Goal: Complete application form: Complete application form

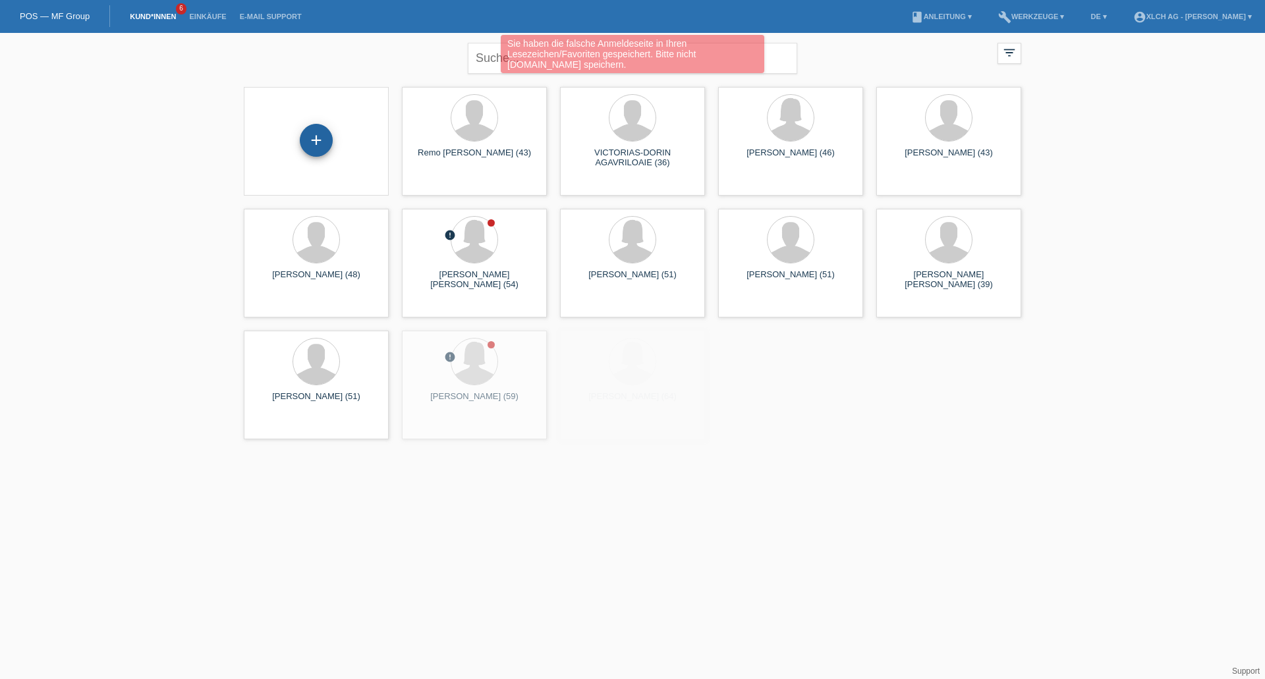
click at [318, 131] on div "+" at bounding box center [316, 140] width 33 height 33
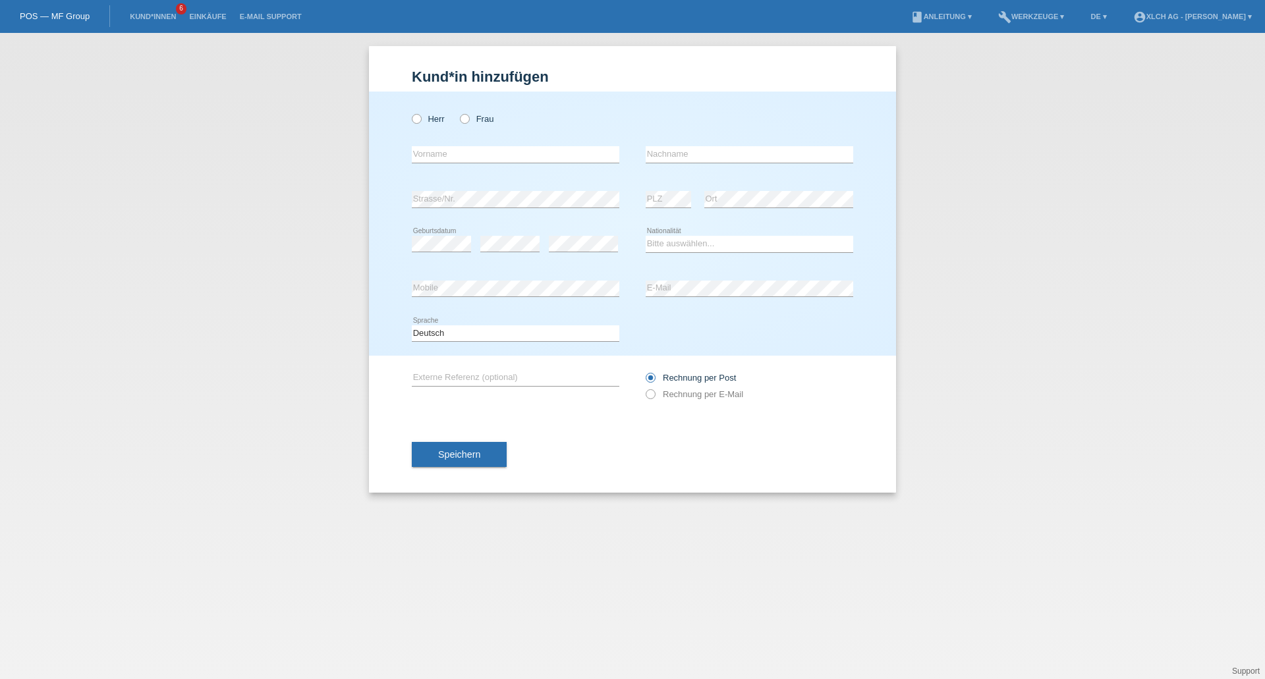
click at [459, 120] on div "Herr Frau" at bounding box center [516, 118] width 208 height 27
click at [464, 124] on label "Frau" at bounding box center [477, 119] width 34 height 10
click at [464, 123] on input "Frau" at bounding box center [464, 118] width 9 height 9
radio input "true"
click at [459, 152] on input "text" at bounding box center [516, 154] width 208 height 16
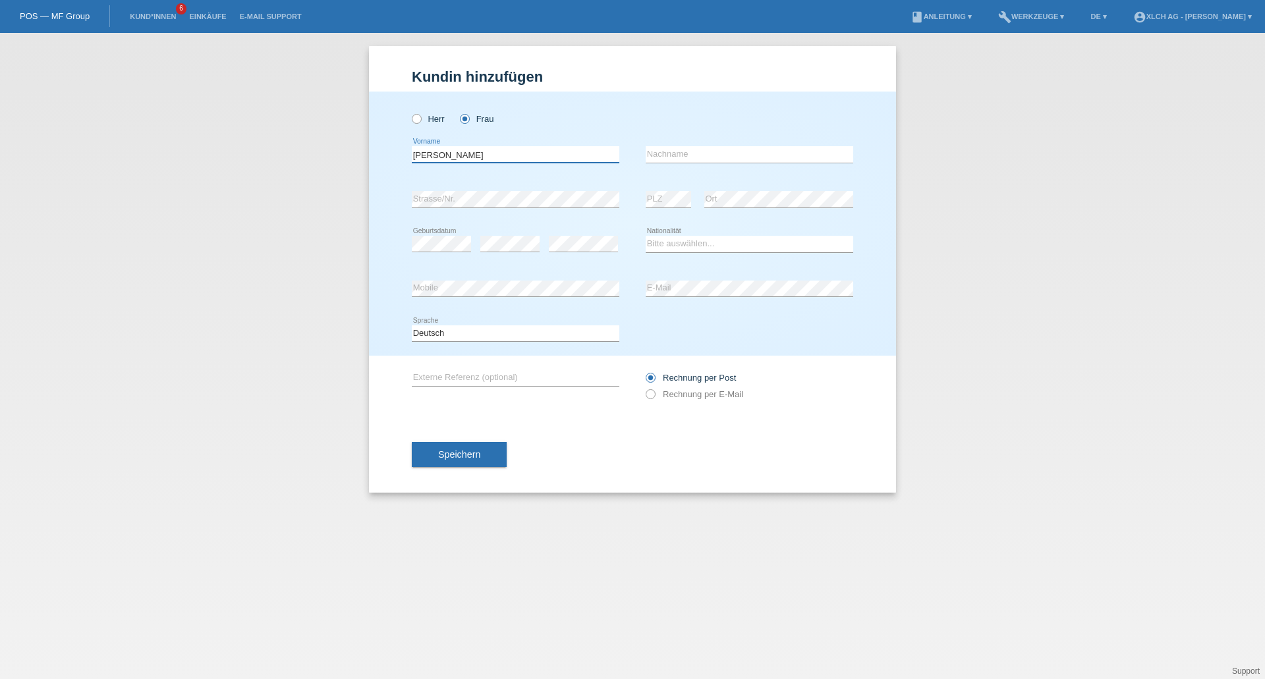
type input "Alexandra"
type input "Bernhard"
click at [675, 237] on select "Bitte auswählen... Schweiz Deutschland Liechtenstein Österreich ------------ Af…" at bounding box center [750, 244] width 208 height 16
select select "CH"
click at [646, 236] on select "Bitte auswählen... Schweiz Deutschland Liechtenstein Österreich ------------ Af…" at bounding box center [750, 244] width 208 height 16
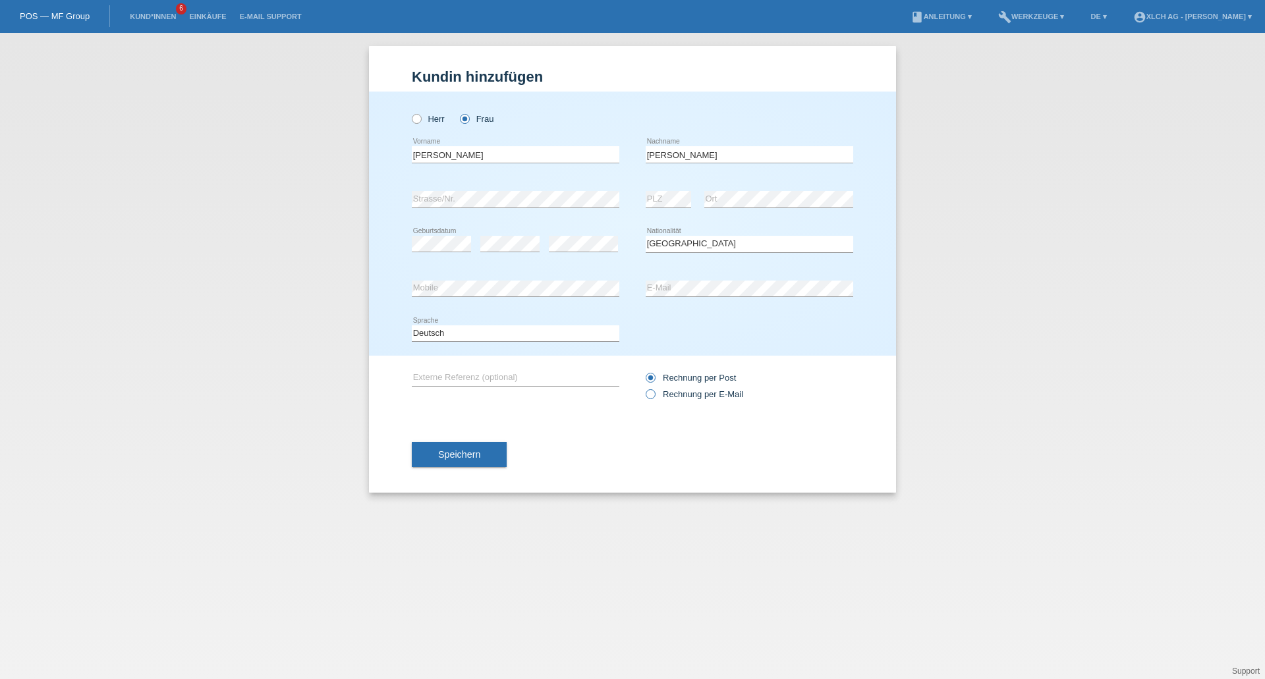
click at [644, 387] on icon at bounding box center [644, 387] width 0 height 0
click at [650, 392] on input "Rechnung per E-Mail" at bounding box center [650, 397] width 9 height 16
radio input "true"
click at [495, 444] on button "Speichern" at bounding box center [459, 454] width 95 height 25
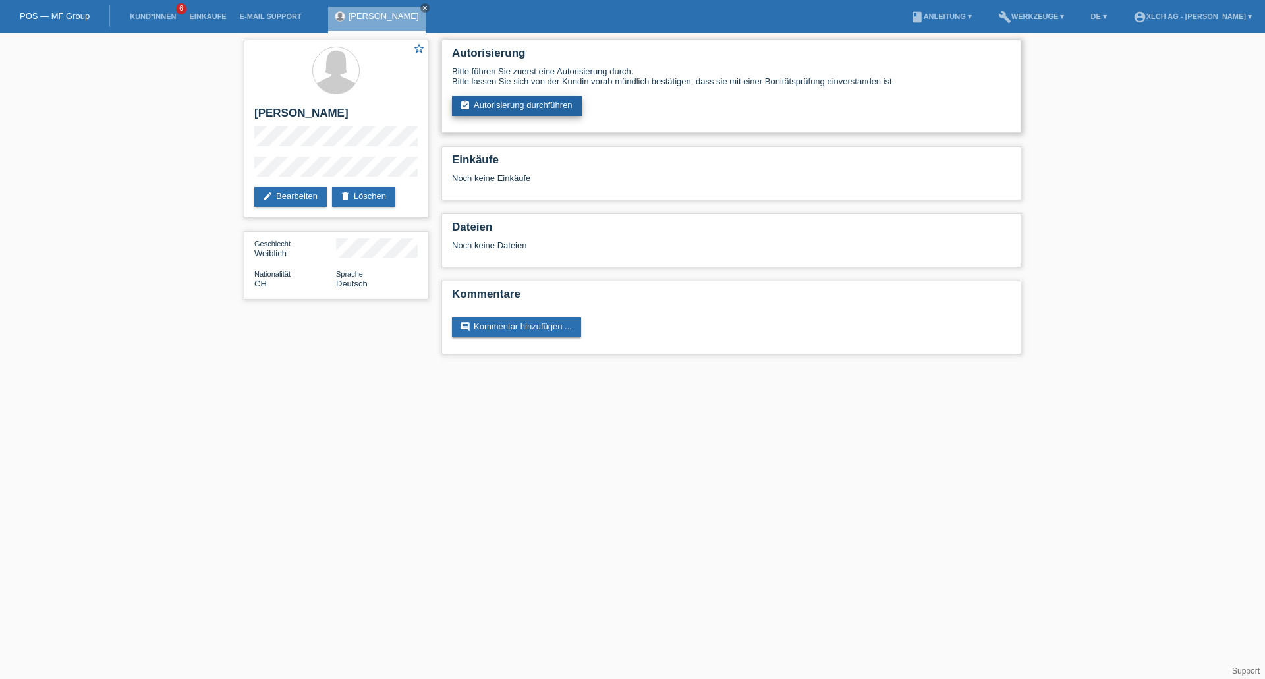
click at [511, 103] on link "assignment_turned_in Autorisierung durchführen" at bounding box center [517, 106] width 130 height 20
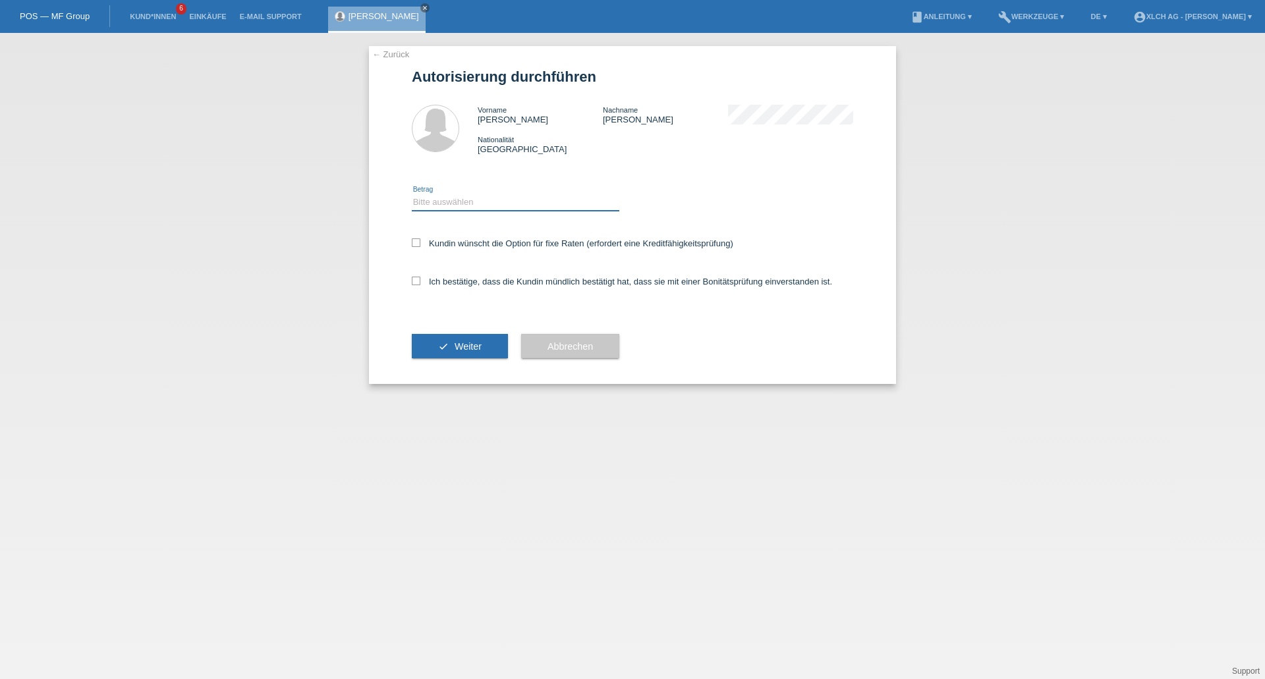
click at [499, 196] on select "Bitte auswählen CHF 1.00 - CHF 499.00 CHF 500.00 - CHF 1'999.00 CHF 2'000.00 - …" at bounding box center [516, 202] width 208 height 16
select select "3"
click at [412, 194] on select "Bitte auswählen CHF 1.00 - CHF 499.00 CHF 500.00 - CHF 1'999.00 CHF 2'000.00 - …" at bounding box center [516, 202] width 208 height 16
click at [421, 277] on label "Ich bestätige, dass die Kundin mündlich bestätigt hat, dass sie mit einer Bonit…" at bounding box center [622, 282] width 420 height 10
click at [420, 277] on input "Ich bestätige, dass die Kundin mündlich bestätigt hat, dass sie mit einer Bonit…" at bounding box center [416, 281] width 9 height 9
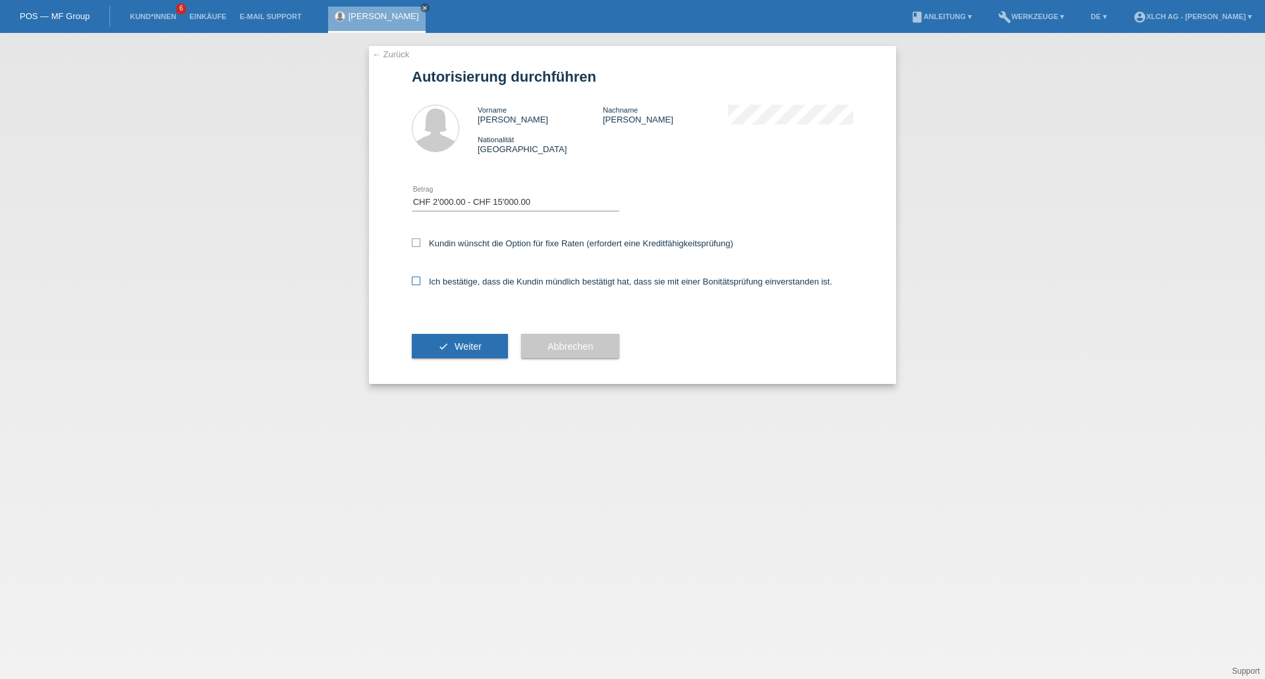
checkbox input "true"
click at [466, 340] on button "check Weiter" at bounding box center [460, 346] width 96 height 25
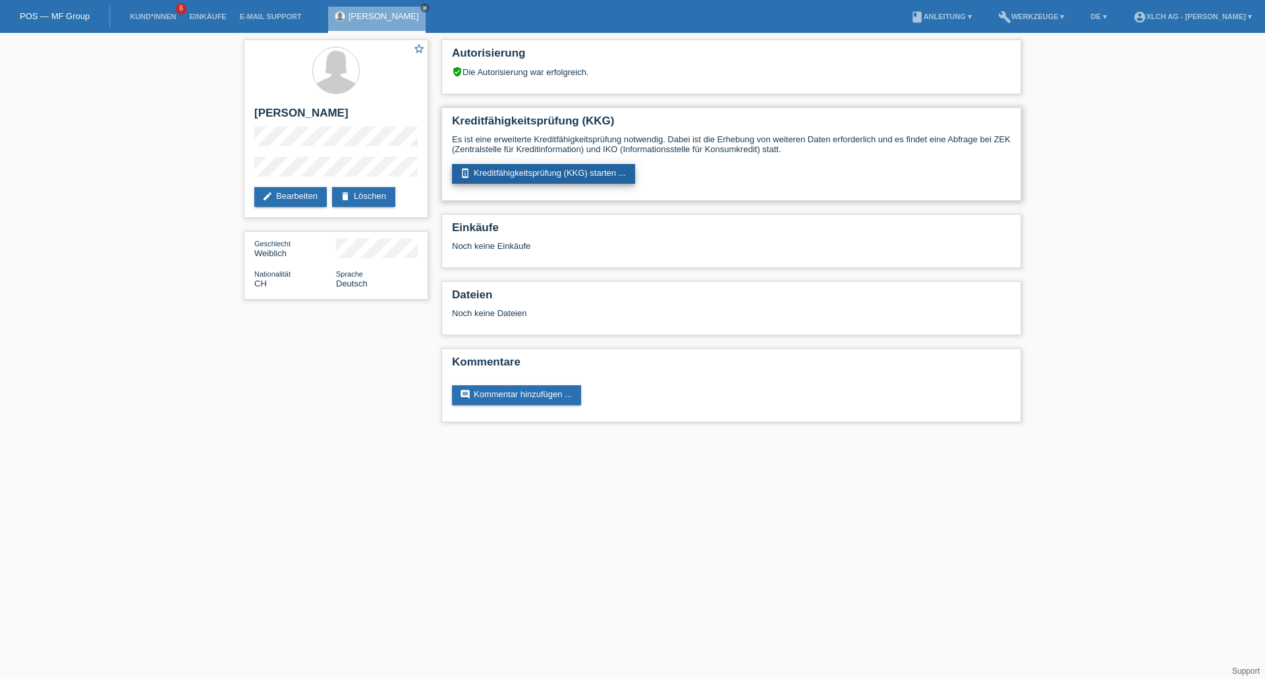
click at [534, 171] on link "perm_device_information Kreditfähigkeitsprüfung (KKG) starten ..." at bounding box center [543, 174] width 183 height 20
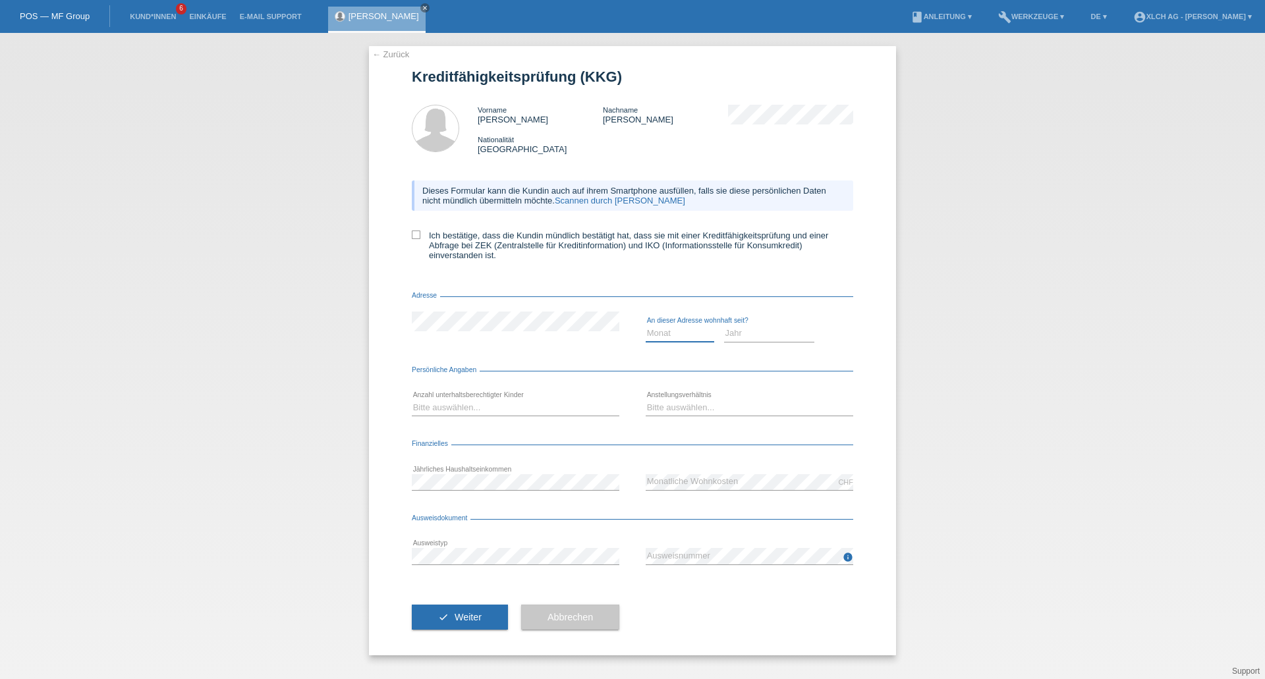
click at [655, 329] on select "Monat 01 02 03 04 05 06 07 08 09 10" at bounding box center [680, 334] width 69 height 16
select select "02"
click at [646, 326] on select "Monat 01 02 03 04 05 06 07 08 09 10" at bounding box center [680, 334] width 69 height 16
click at [737, 335] on select "Jahr 2025 2024 2023 2022 2021 2020 2019 2018 2017 2016 2015 2014 2013 2012 2011…" at bounding box center [769, 334] width 91 height 16
select select "2010"
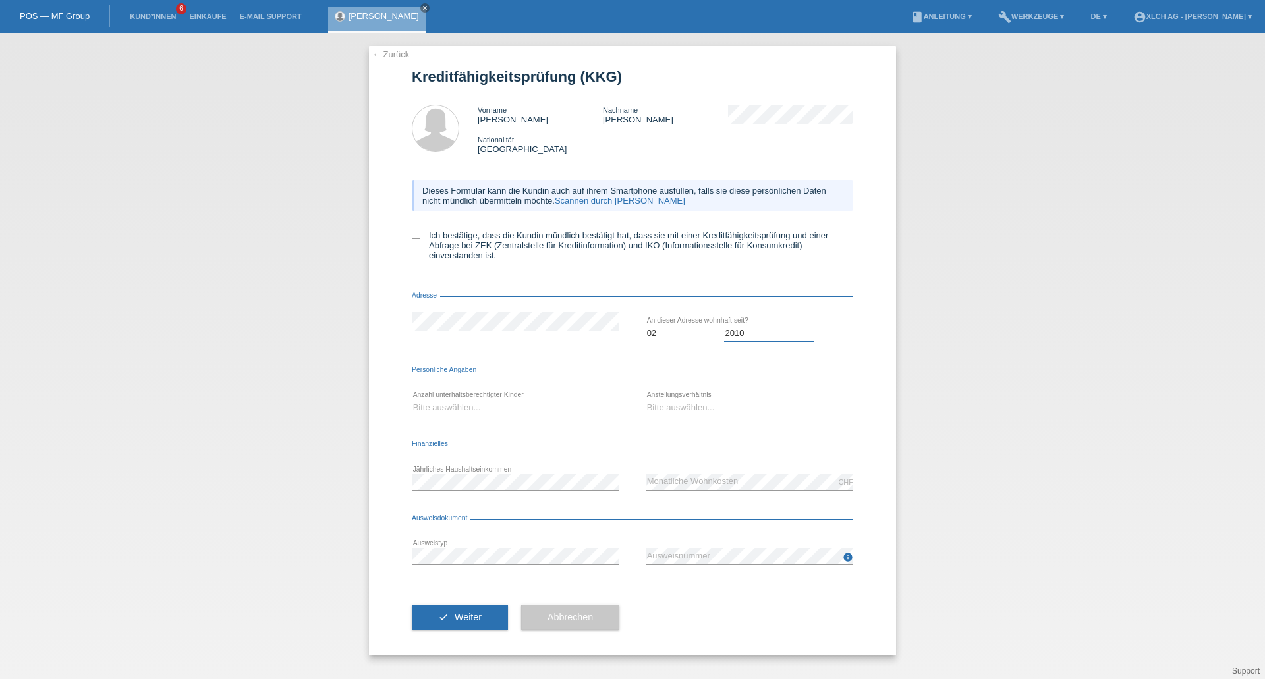
click at [724, 326] on select "Jahr 2025 2024 2023 2022 2021 2020 2019 2018 2017 2016 2015 2014 2013 2012 2011…" at bounding box center [769, 334] width 91 height 16
click at [458, 410] on select "Bitte auswählen... 0 1 2 3 4 5 6 7 8 9" at bounding box center [516, 408] width 208 height 16
click at [702, 409] on select "Bitte auswählen... Unbefristet Befristet Lehrling/Student Pensioniert Nicht arb…" at bounding box center [750, 408] width 208 height 16
select select "UNLIMITED"
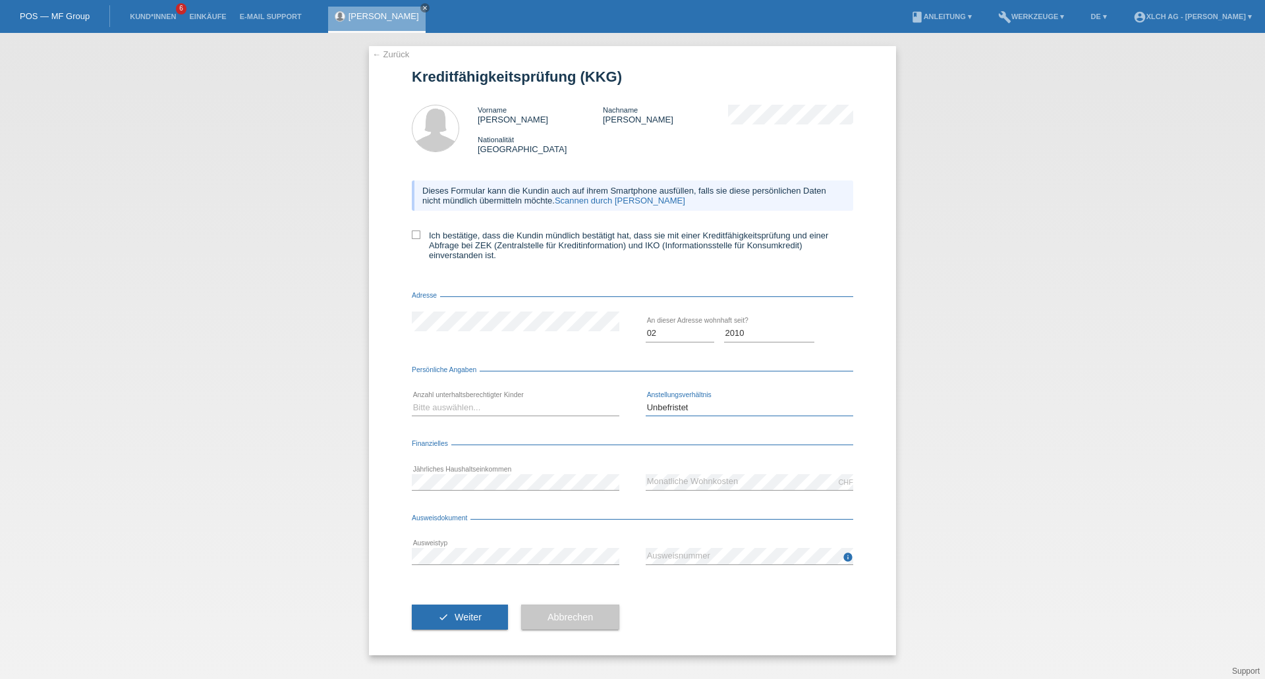
click at [646, 400] on select "Bitte auswählen... Unbefristet Befristet Lehrling/Student Pensioniert Nicht arb…" at bounding box center [750, 408] width 208 height 16
click at [480, 616] on span "Weiter" at bounding box center [468, 617] width 27 height 11
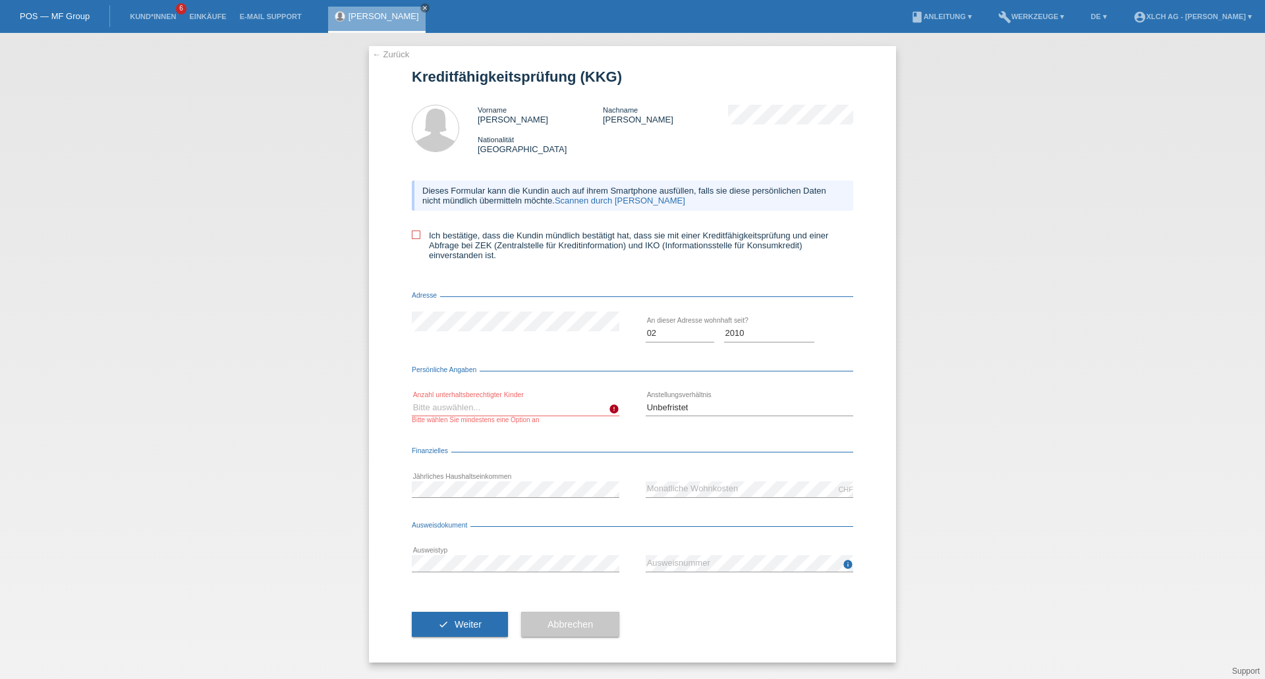
click at [562, 409] on select "Bitte auswählen... 0 1 2 3 4 5 6 7 8 9" at bounding box center [516, 408] width 208 height 16
select select "0"
click at [412, 400] on select "Bitte auswählen... 0 1 2 3 4 5 6 7 8 9" at bounding box center [516, 408] width 208 height 16
click at [472, 624] on span "Weiter" at bounding box center [468, 624] width 27 height 11
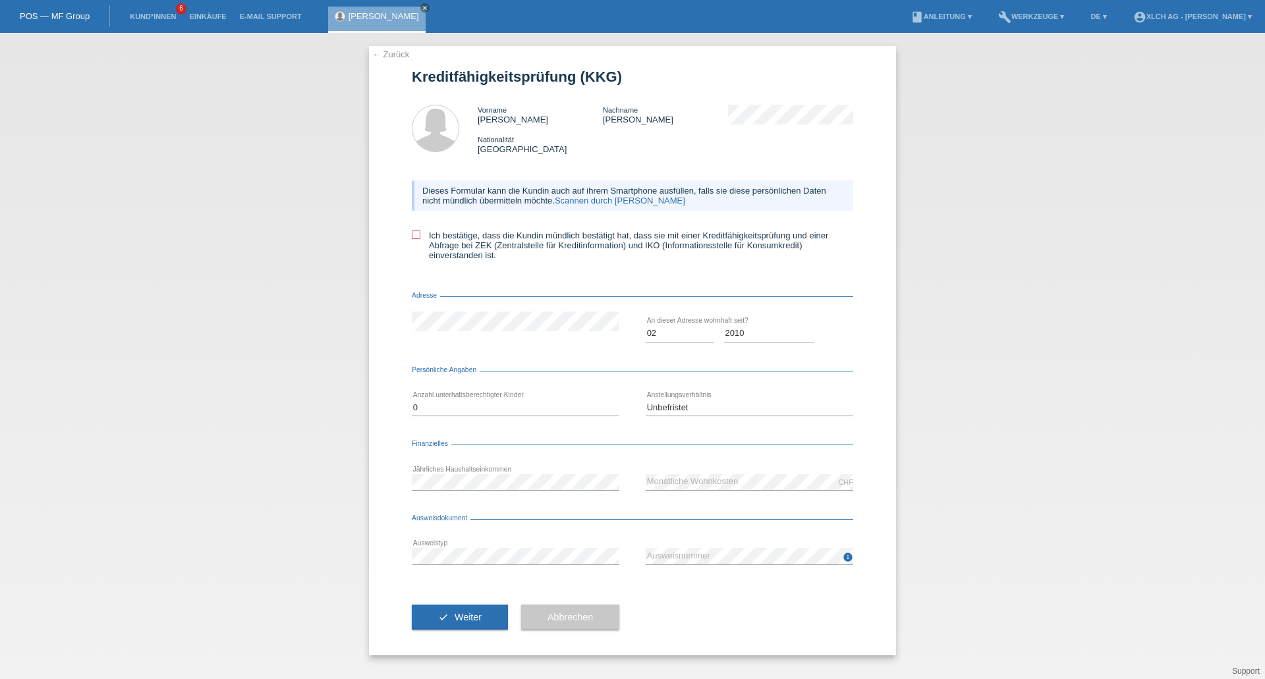
click at [421, 233] on label "Ich bestätige, dass die Kundin mündlich bestätigt hat, dass sie mit einer Kredi…" at bounding box center [632, 246] width 441 height 30
click at [420, 233] on input "Ich bestätige, dass die Kundin mündlich bestätigt hat, dass sie mit einer Kredi…" at bounding box center [416, 235] width 9 height 9
checkbox input "true"
click at [490, 615] on button "check Weiter" at bounding box center [460, 617] width 96 height 25
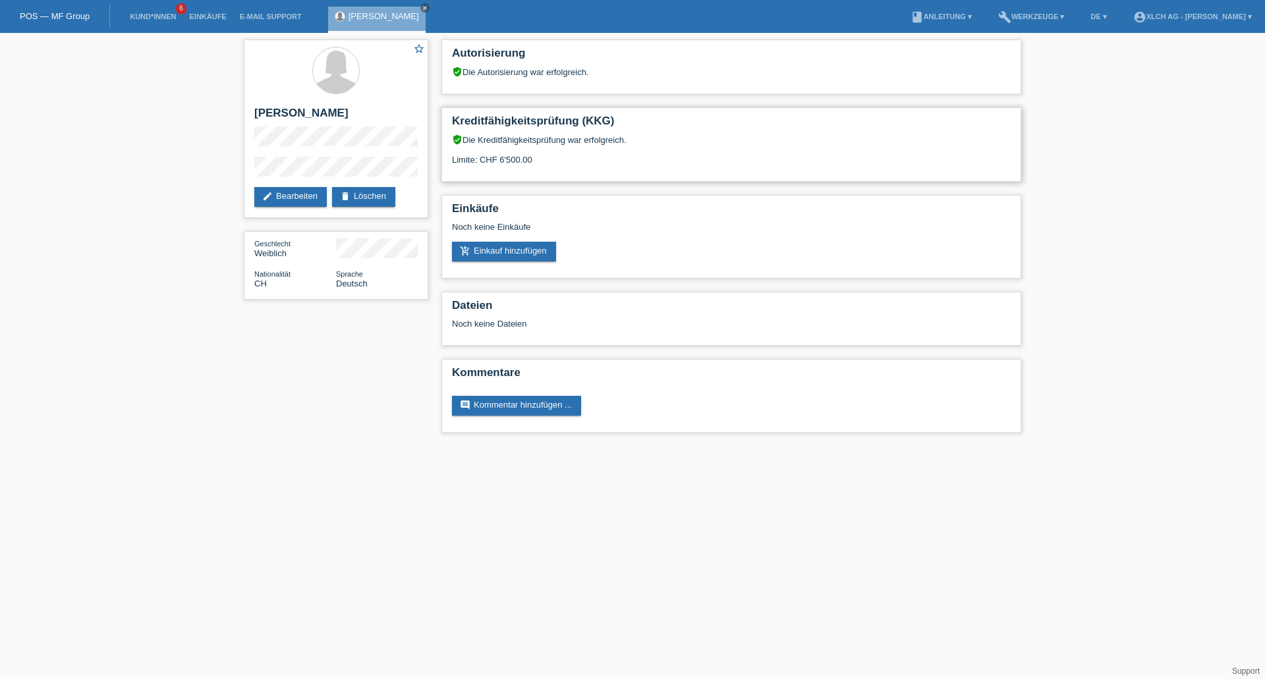
drag, startPoint x: 497, startPoint y: 159, endPoint x: 535, endPoint y: 160, distance: 38.2
click at [535, 160] on div "verified_user Die Kreditfähigkeitsprüfung war erfolgreich. Limite: CHF 6'500.00" at bounding box center [731, 154] width 559 height 40
click at [579, 163] on div "verified_user Die Kreditfähigkeitsprüfung war erfolgreich. Limite: CHF 6'500.00" at bounding box center [731, 154] width 559 height 40
click at [359, 196] on link "delete Löschen" at bounding box center [363, 197] width 63 height 20
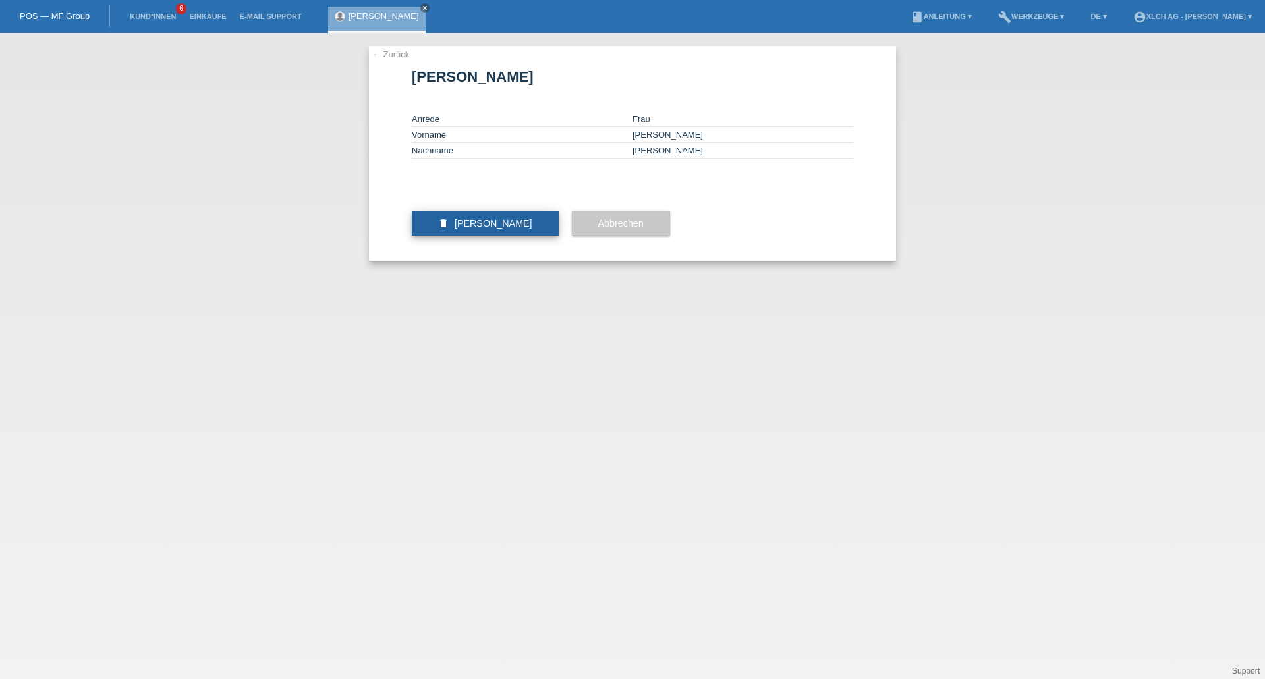
click at [480, 229] on span "[PERSON_NAME]" at bounding box center [494, 223] width 78 height 11
